Goal: Complete application form: Complete application form

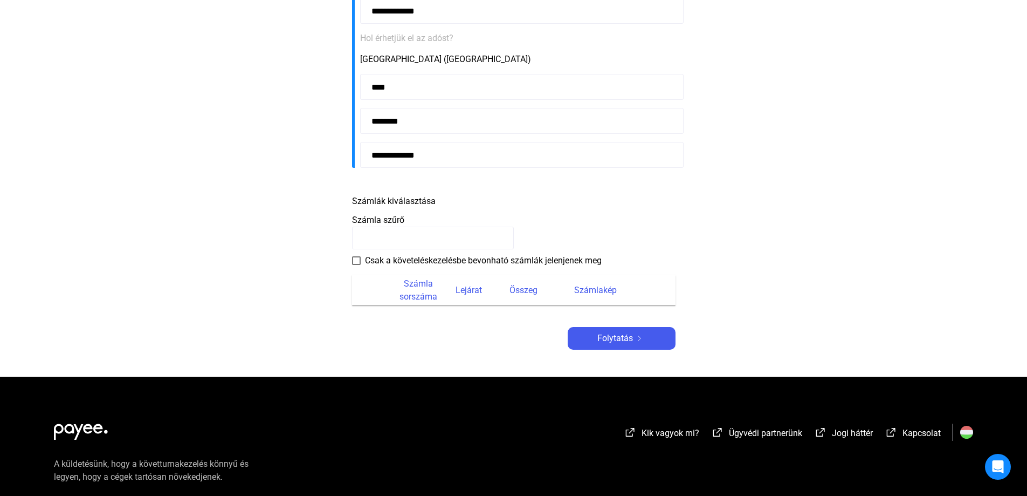
scroll to position [324, 0]
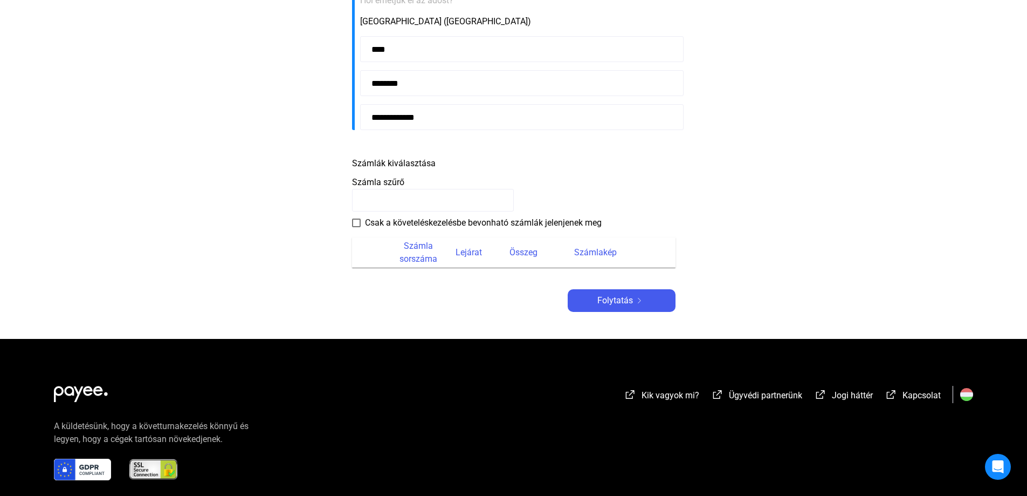
click at [385, 202] on input at bounding box center [433, 200] width 162 height 23
type input "**********"
click at [609, 301] on font "Folytatás" at bounding box center [616, 300] width 36 height 10
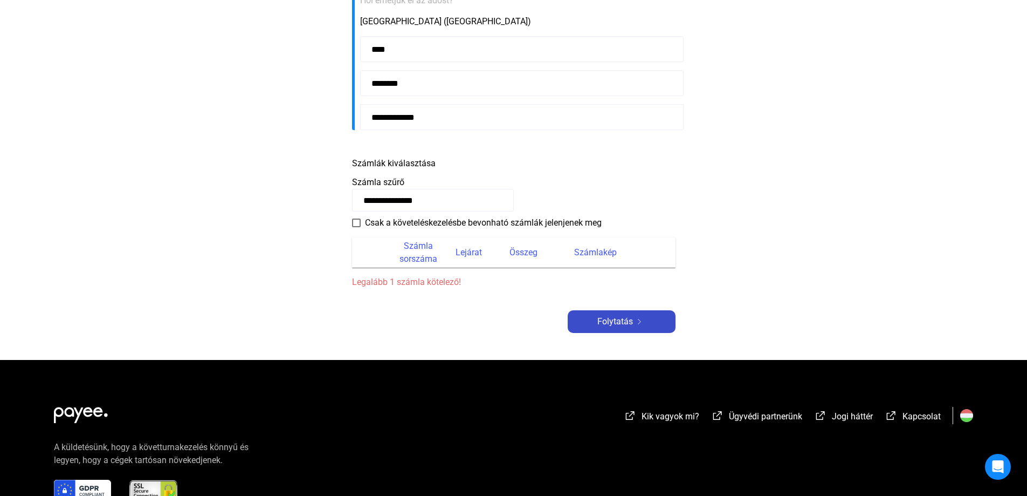
click at [619, 325] on font "Folytatás" at bounding box center [616, 321] width 36 height 10
click at [628, 321] on font "Folytatás" at bounding box center [616, 321] width 36 height 10
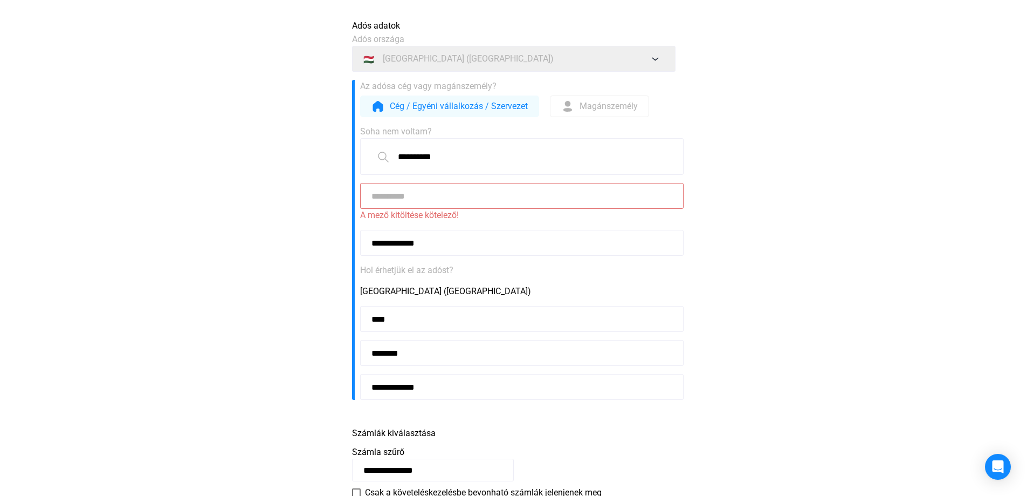
scroll to position [0, 0]
